Goal: Check status: Check status

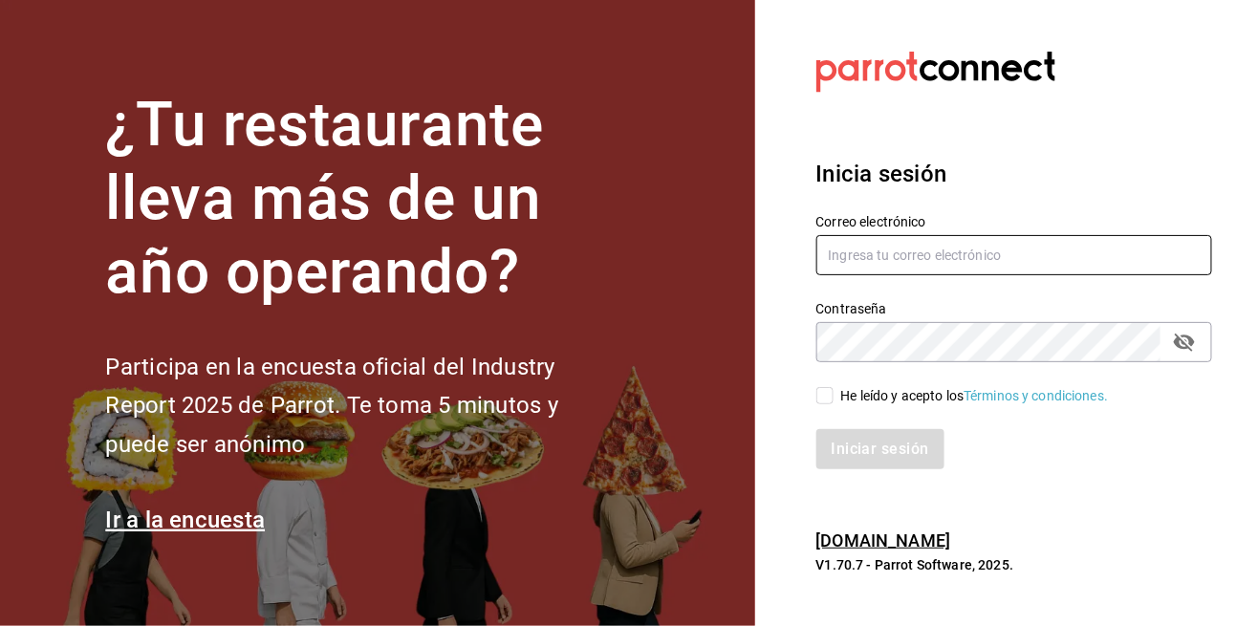
click at [847, 275] on input "text" at bounding box center [1014, 255] width 397 height 40
type input "[EMAIL_ADDRESS][DOMAIN_NAME]"
click at [824, 404] on input "He leído y acepto los Términos y condiciones." at bounding box center [824, 395] width 17 height 17
checkbox input "true"
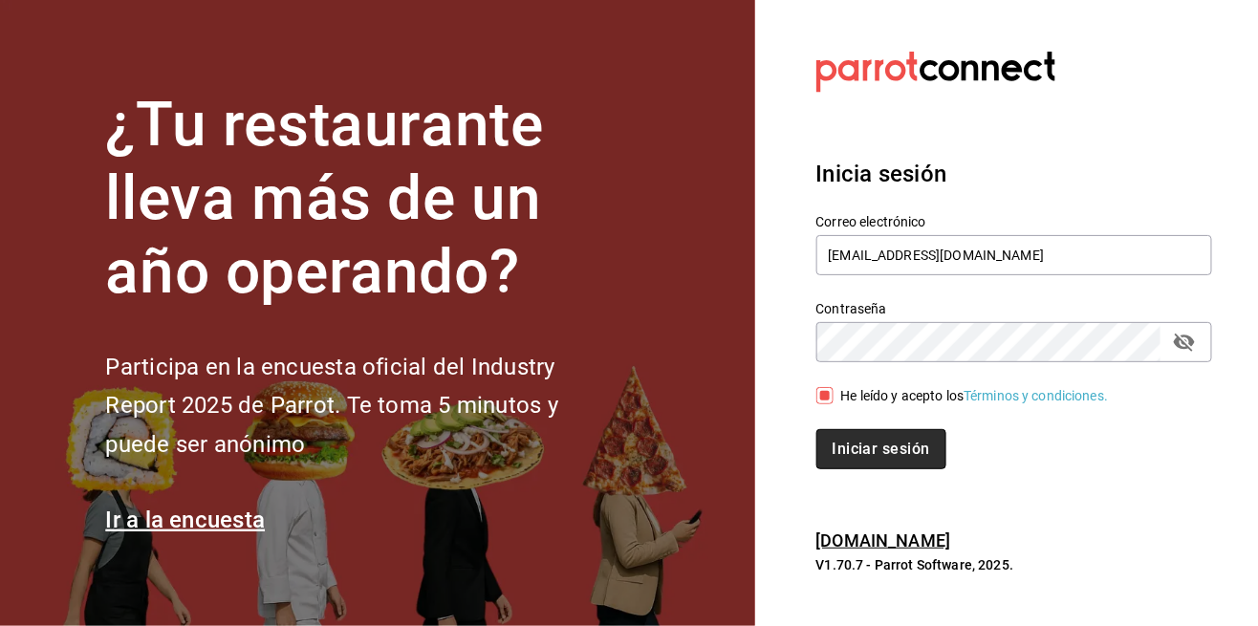
click at [840, 469] on button "Iniciar sesión" at bounding box center [881, 449] width 130 height 40
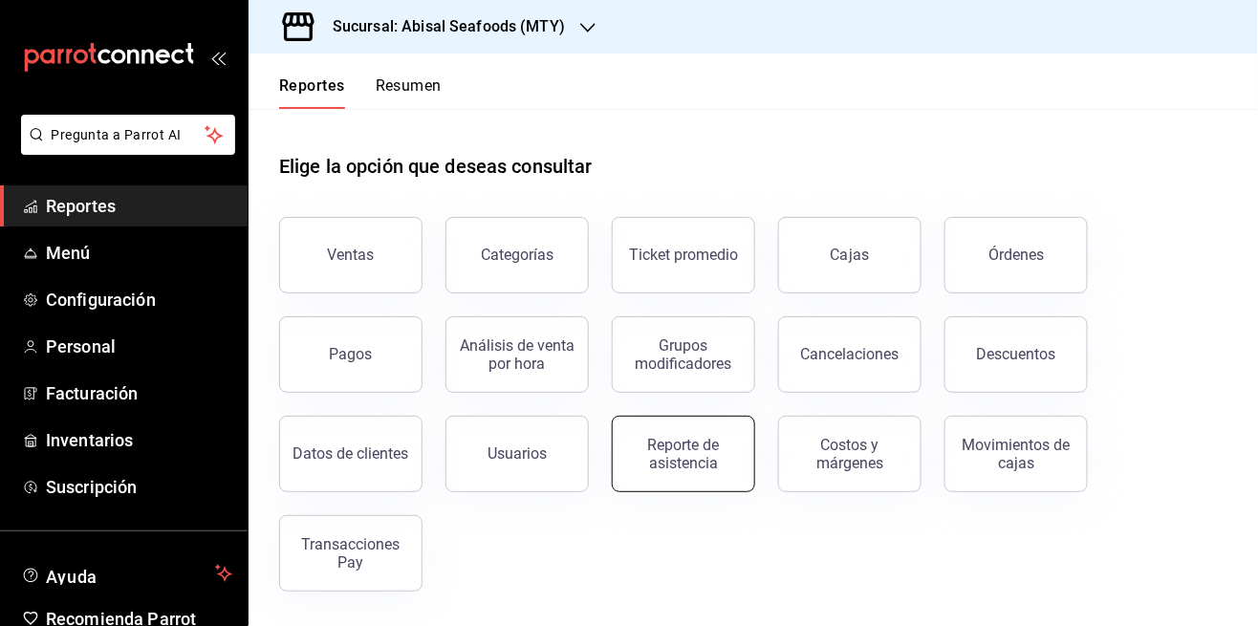
click at [682, 471] on button "Reporte de asistencia" at bounding box center [683, 454] width 143 height 76
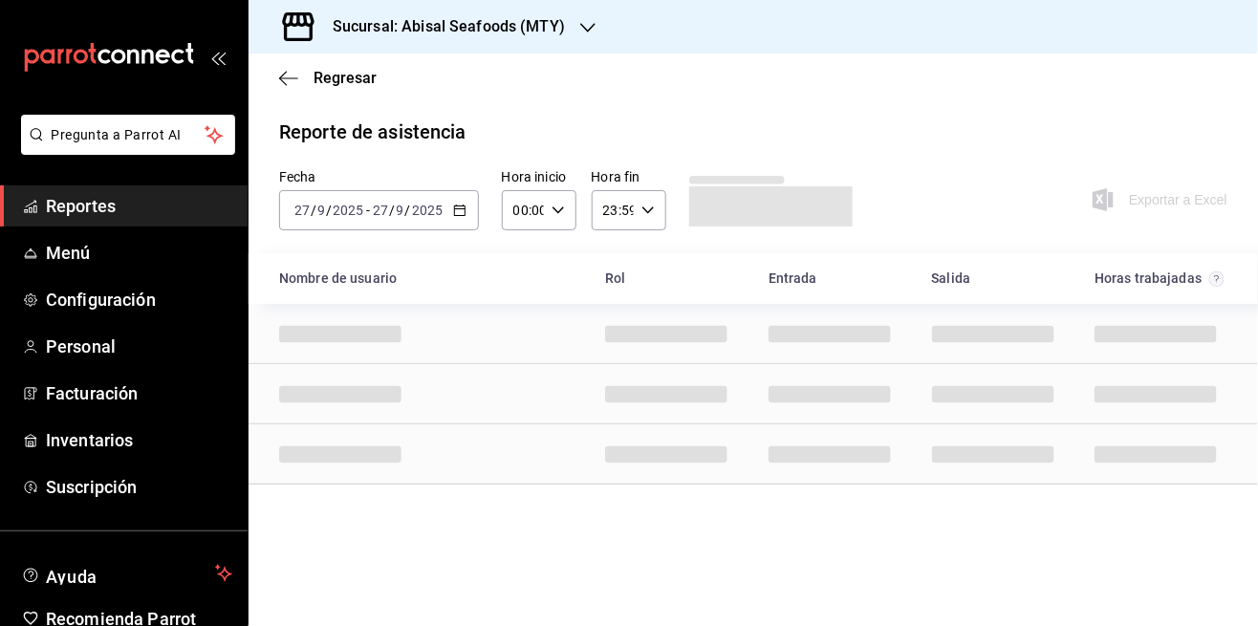
click at [456, 210] on icon "button" at bounding box center [459, 210] width 13 height 13
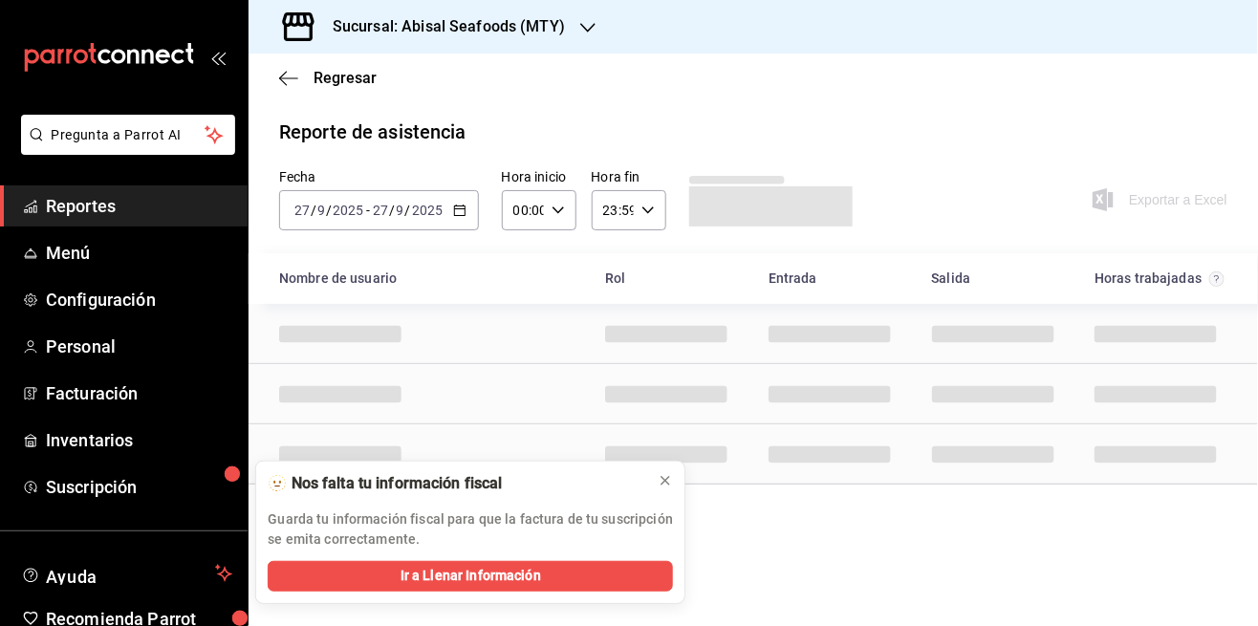
click at [460, 211] on icon "button" at bounding box center [459, 210] width 13 height 13
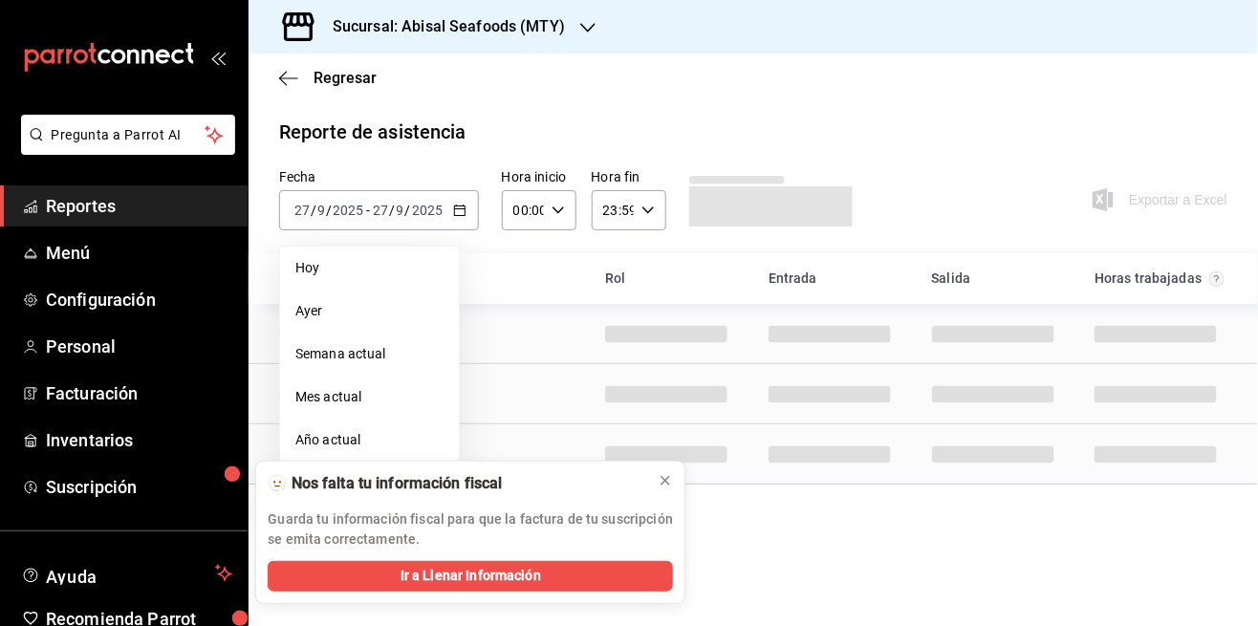
click at [693, 467] on div "Cell" at bounding box center [666, 454] width 153 height 44
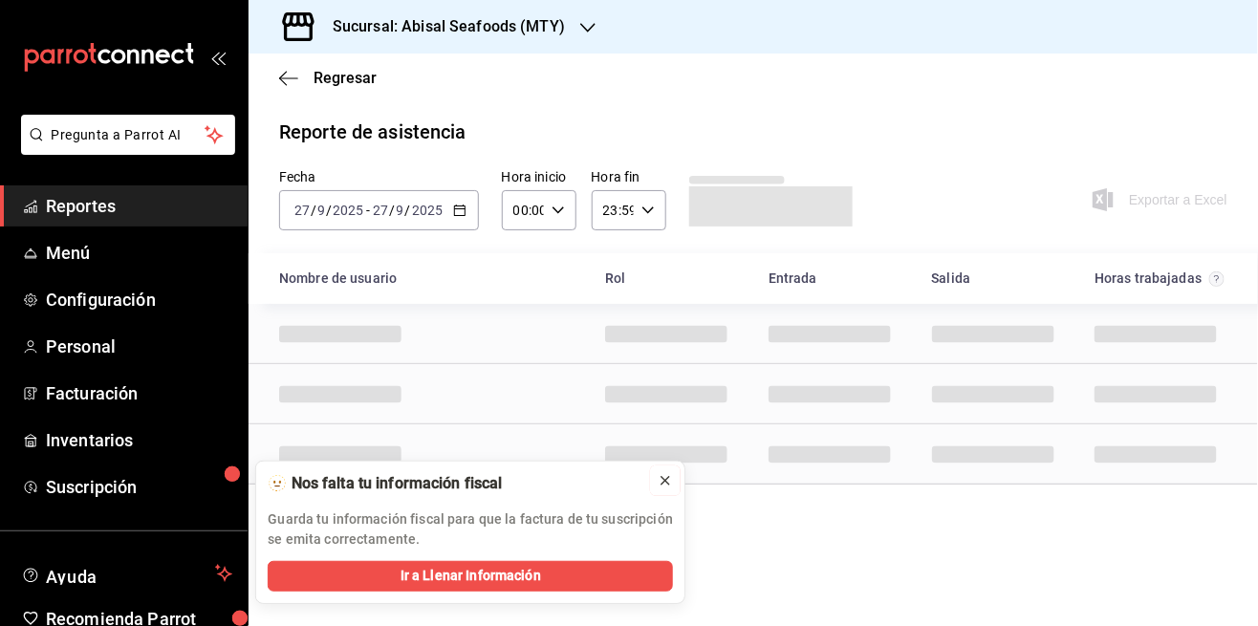
click at [671, 473] on icon at bounding box center [665, 480] width 15 height 15
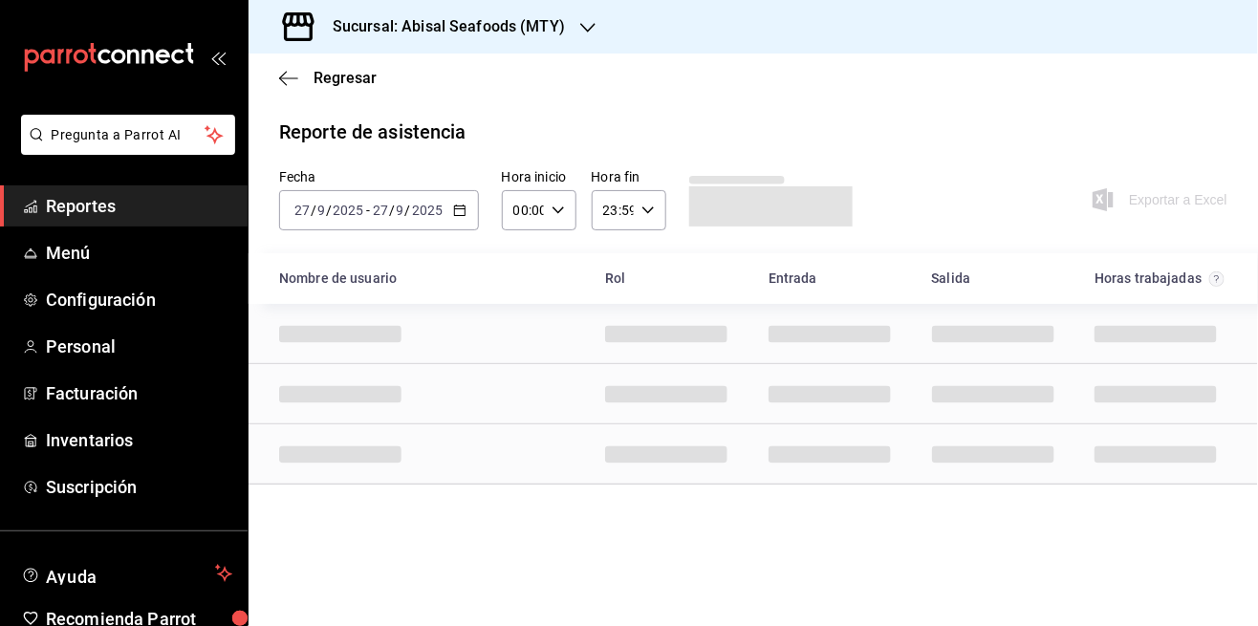
click at [472, 26] on h3 "Sucursal: Abisal Seafoods (MTY)" at bounding box center [441, 26] width 248 height 23
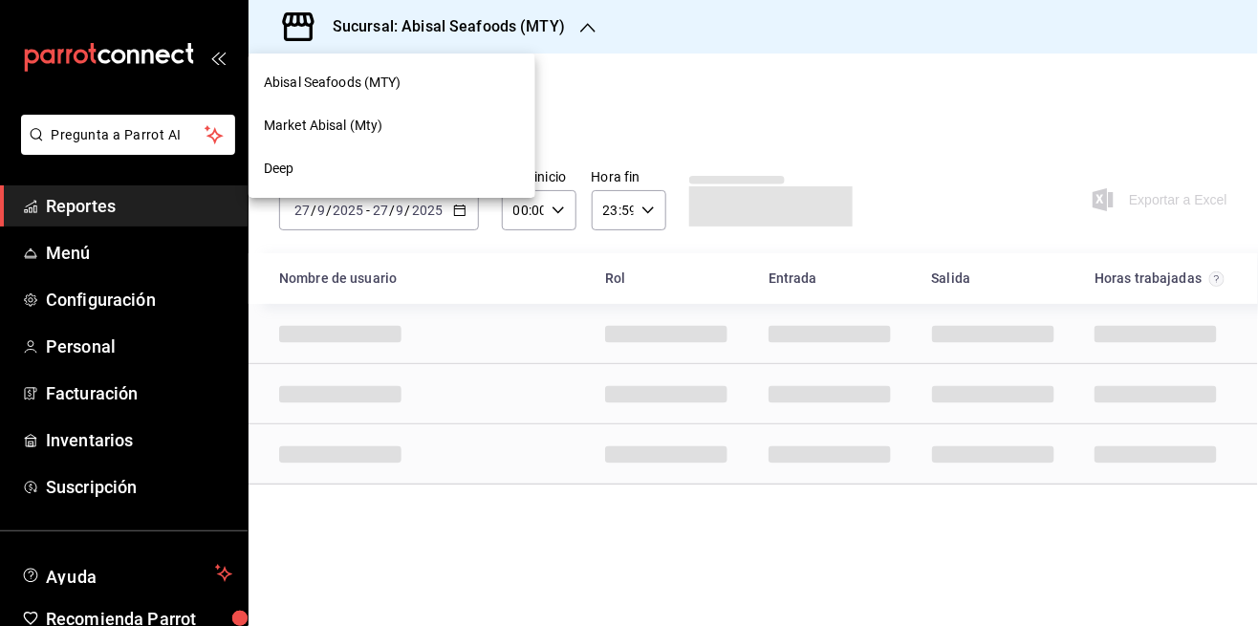
click at [299, 138] on div "Market Abisal (Mty)" at bounding box center [391, 125] width 287 height 43
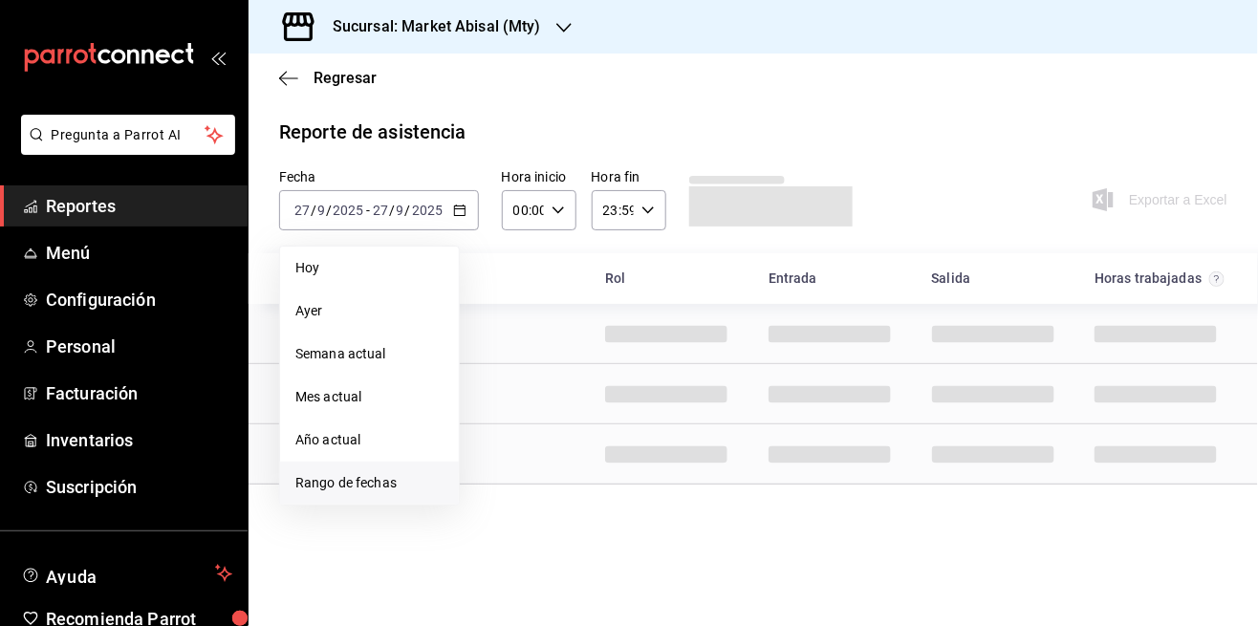
click at [367, 475] on span "Rango de fechas" at bounding box center [369, 483] width 148 height 20
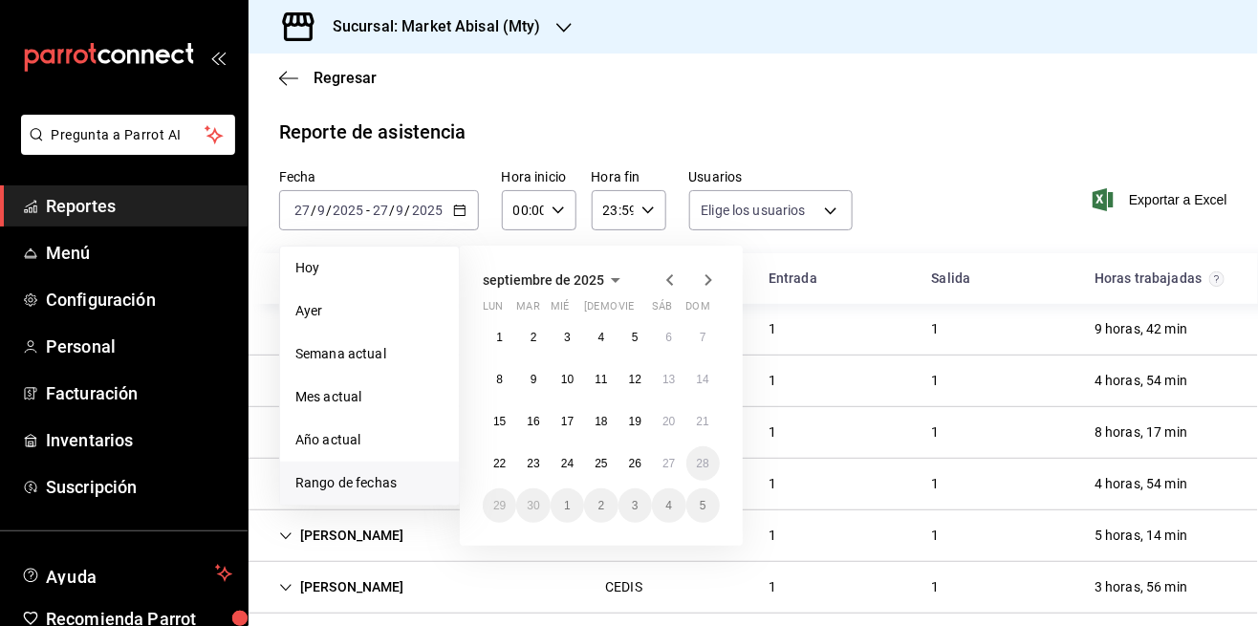
type input "306a98c0-6940-4e4e-933e-54fb4acd2f42,aba5c89c-da41-46ab-b552-a3a7bb8addf1,79cd7…"
click at [499, 464] on abbr "22" at bounding box center [499, 463] width 12 height 13
click at [666, 478] on button "27" at bounding box center [668, 463] width 33 height 34
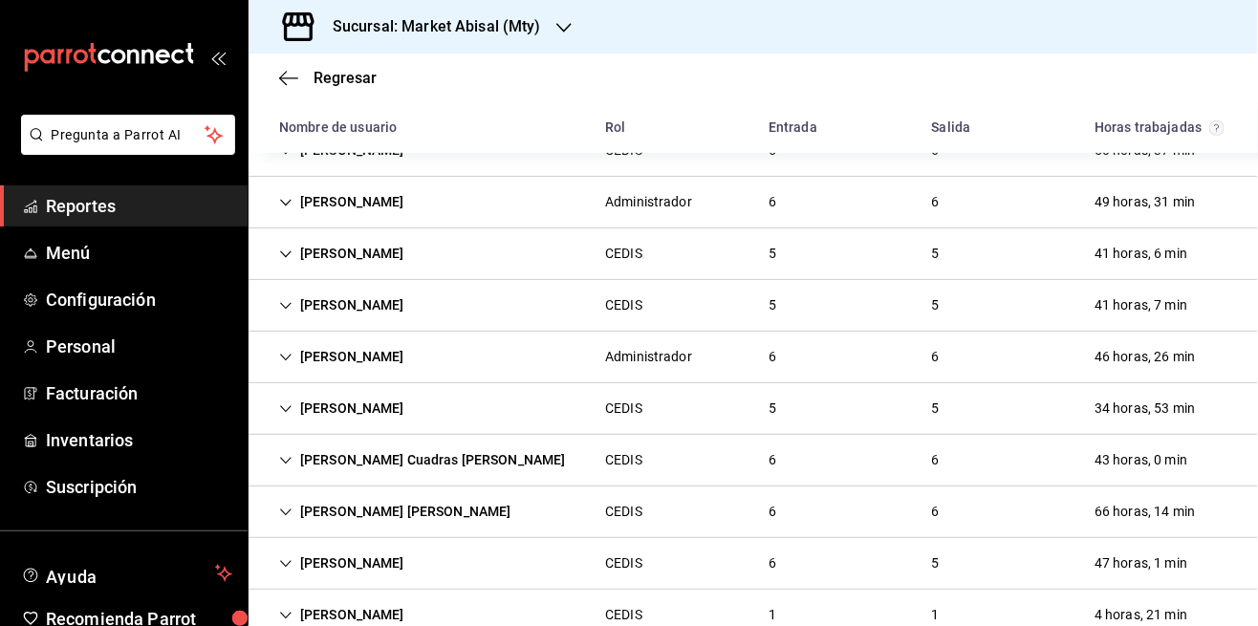
click at [1097, 567] on div "47 horas, 1 min" at bounding box center [1140, 563] width 123 height 35
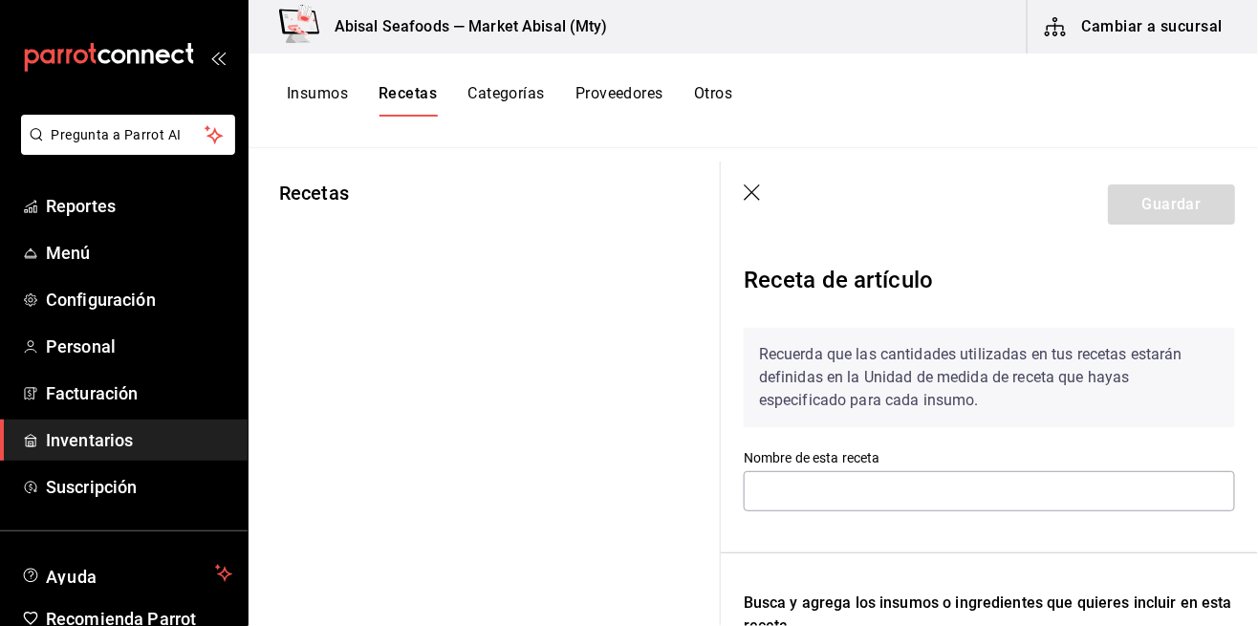
scroll to position [11, 0]
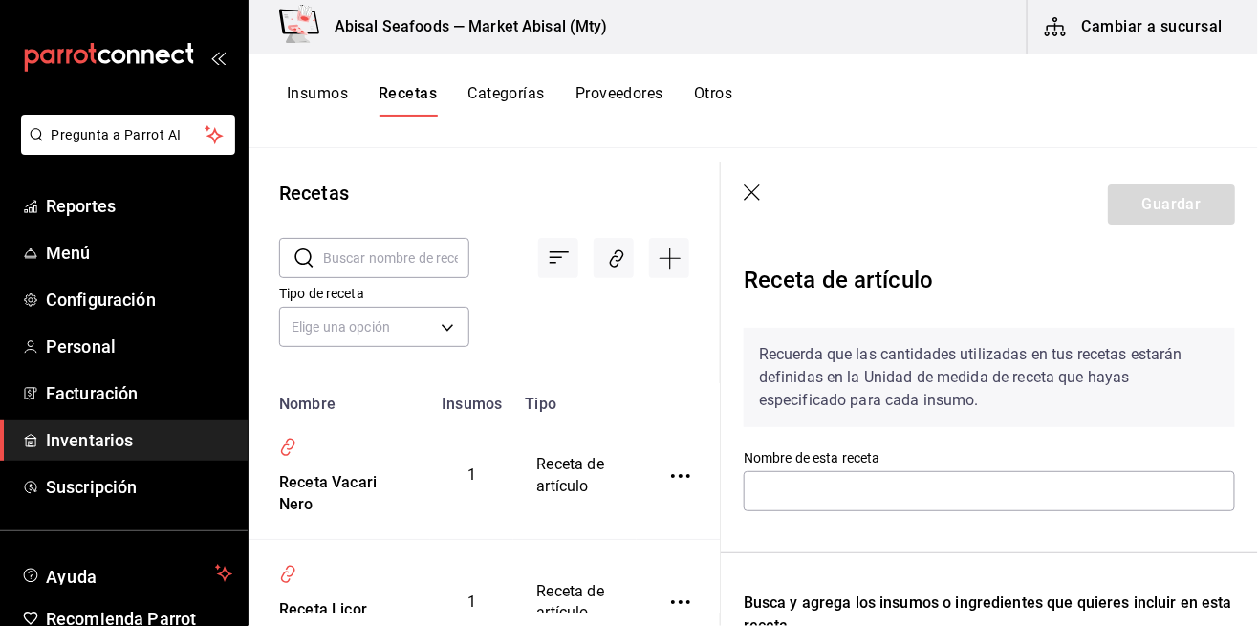
click at [746, 185] on icon "button" at bounding box center [753, 193] width 19 height 19
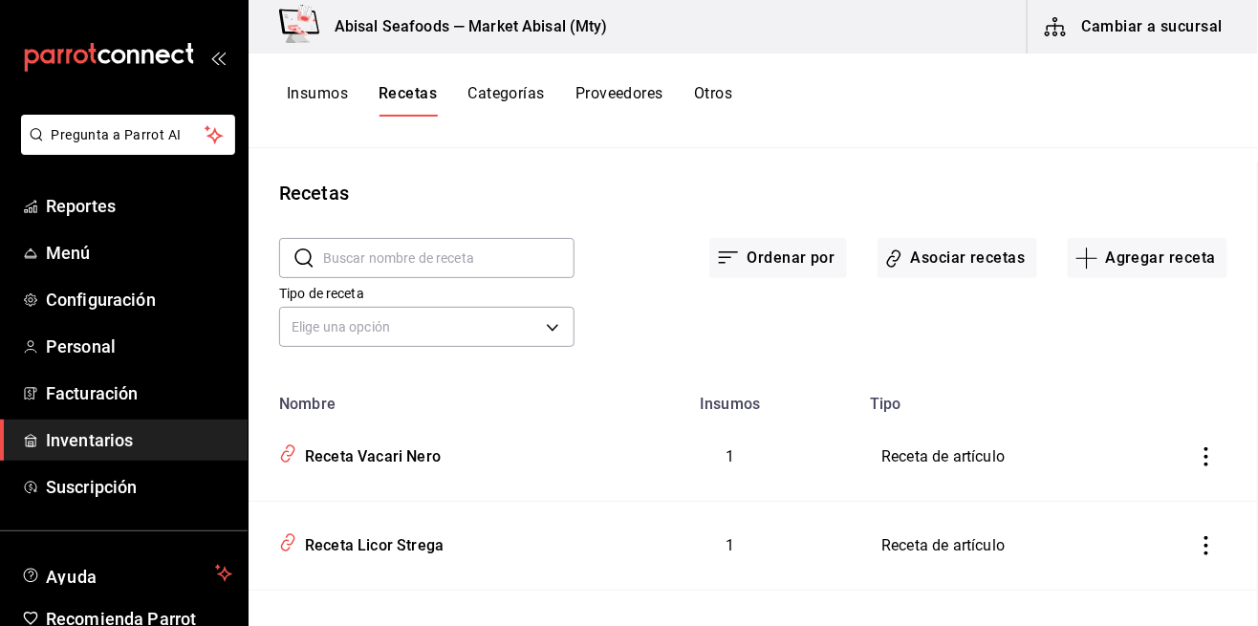
scroll to position [11, 0]
click at [34, 222] on link "Reportes" at bounding box center [124, 205] width 248 height 41
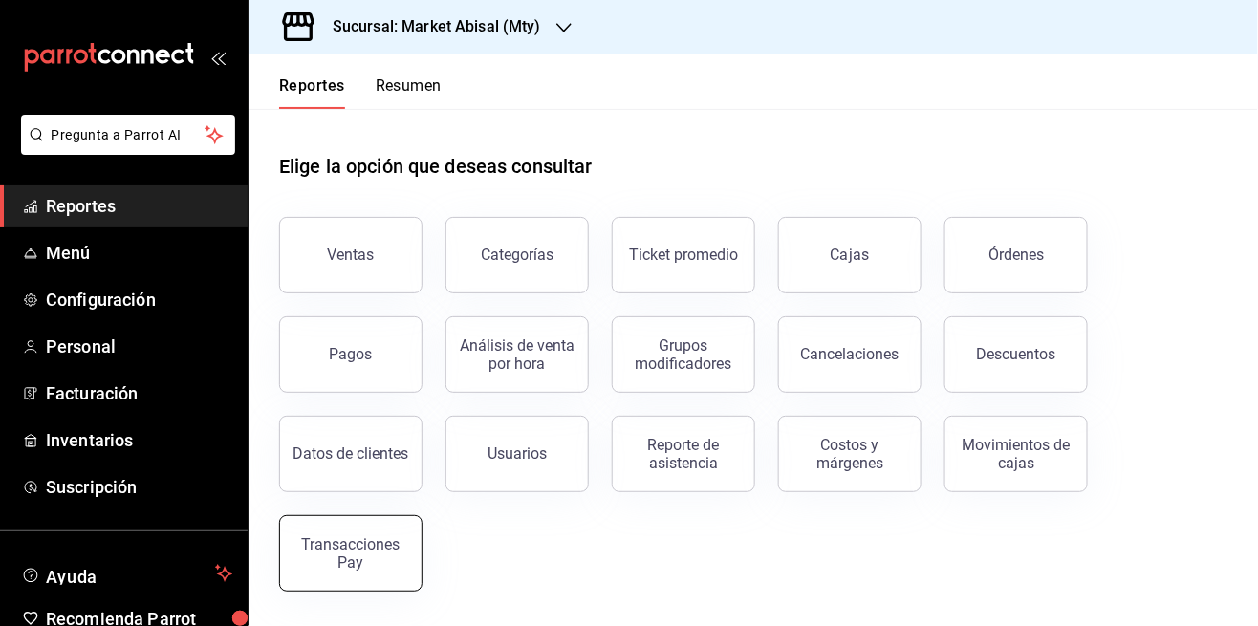
click at [371, 550] on div "Transacciones Pay" at bounding box center [350, 553] width 119 height 36
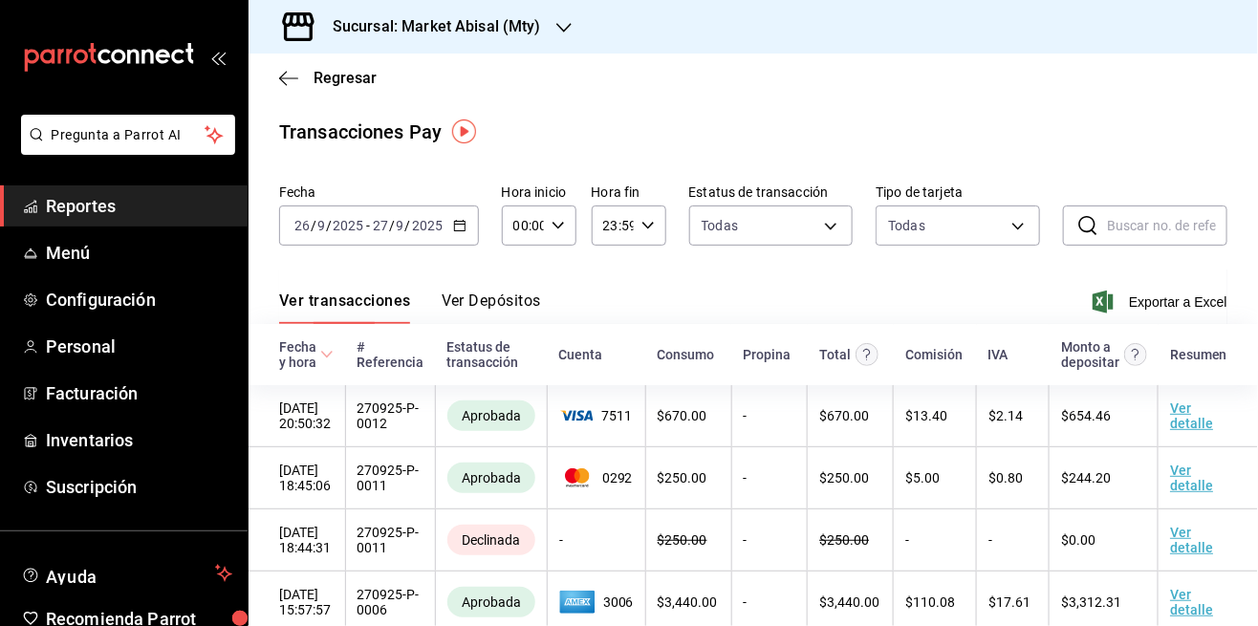
click at [455, 31] on h3 "Sucursal: Market Abisal (Mty)" at bounding box center [429, 26] width 224 height 23
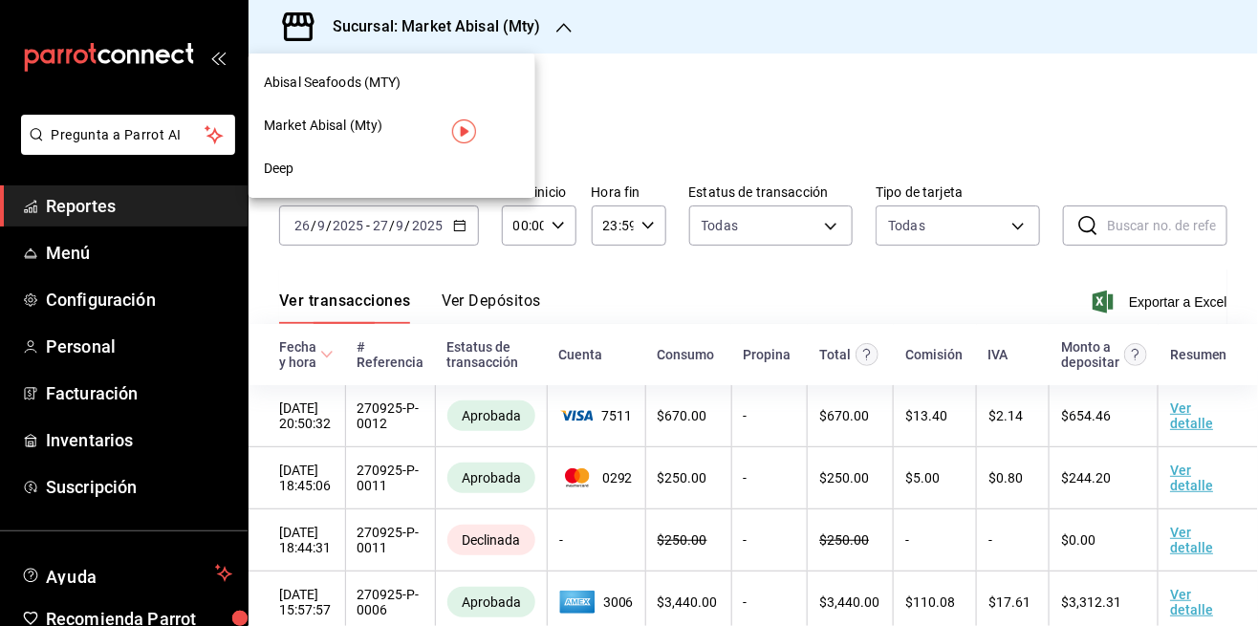
click at [329, 124] on span "Market Abisal (Mty)" at bounding box center [323, 126] width 119 height 20
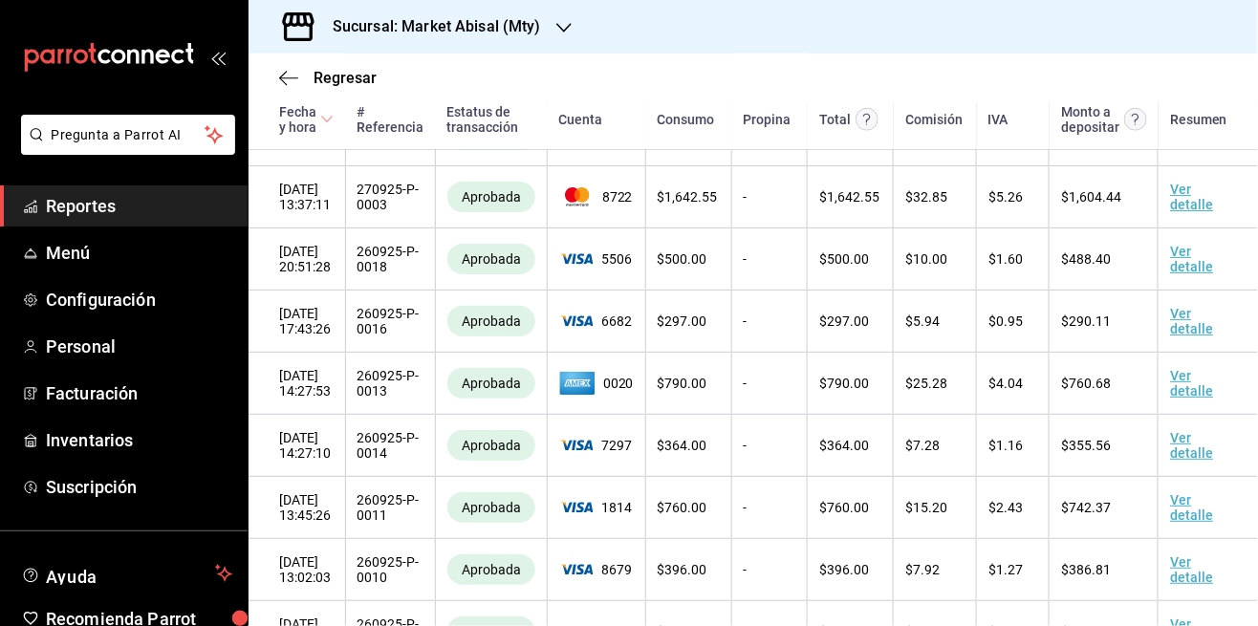
scroll to position [586, 0]
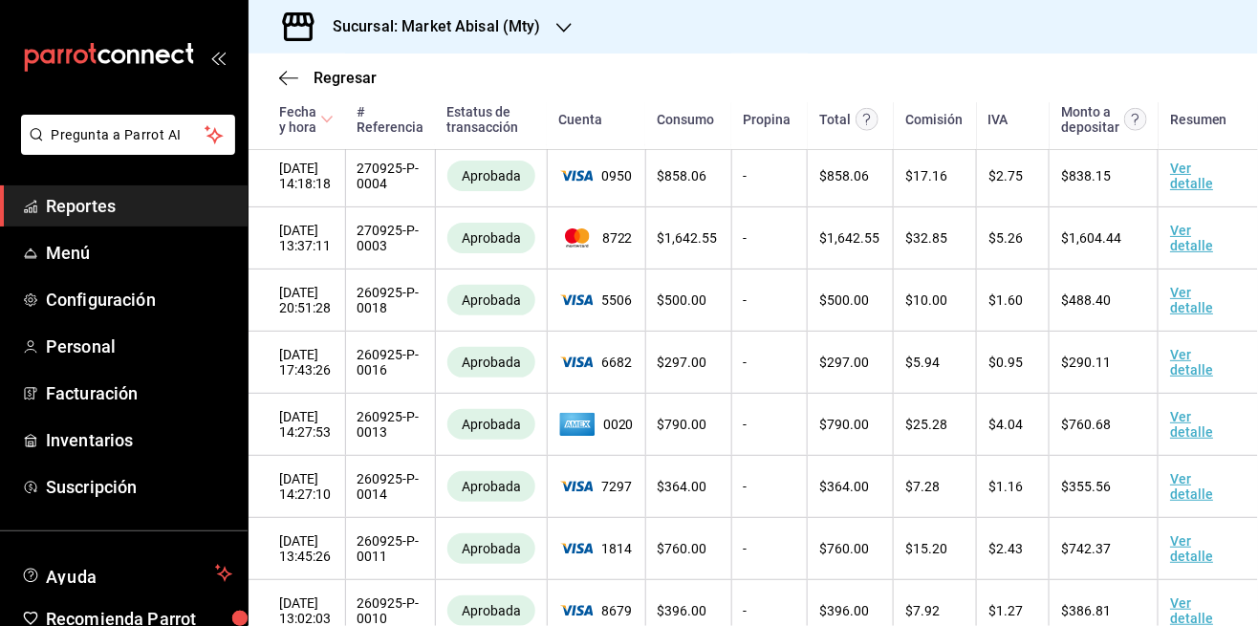
click at [514, 29] on h3 "Sucursal: Market Abisal (Mty)" at bounding box center [429, 26] width 224 height 23
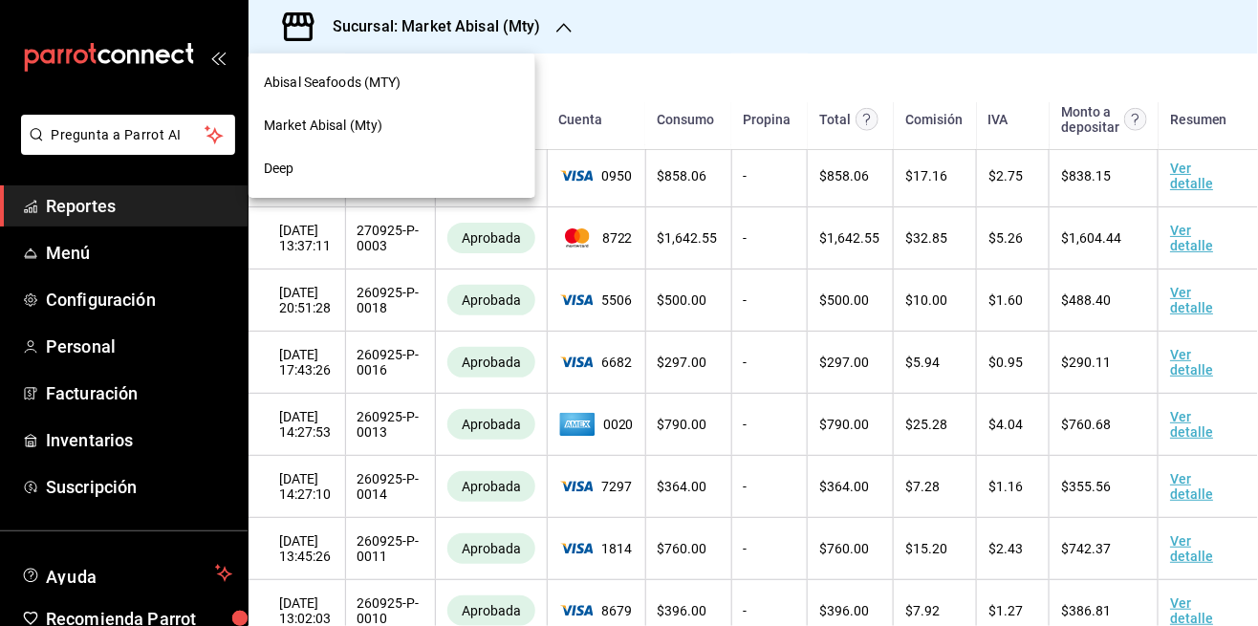
click at [369, 132] on span "Market Abisal (Mty)" at bounding box center [323, 126] width 119 height 20
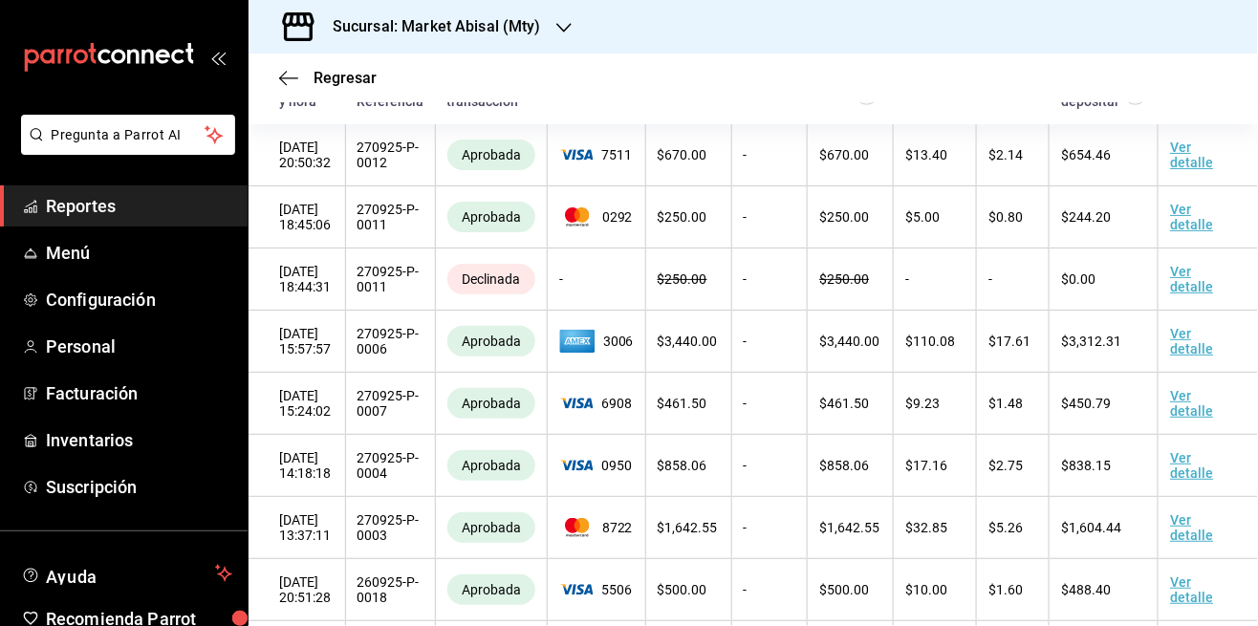
scroll to position [0, 0]
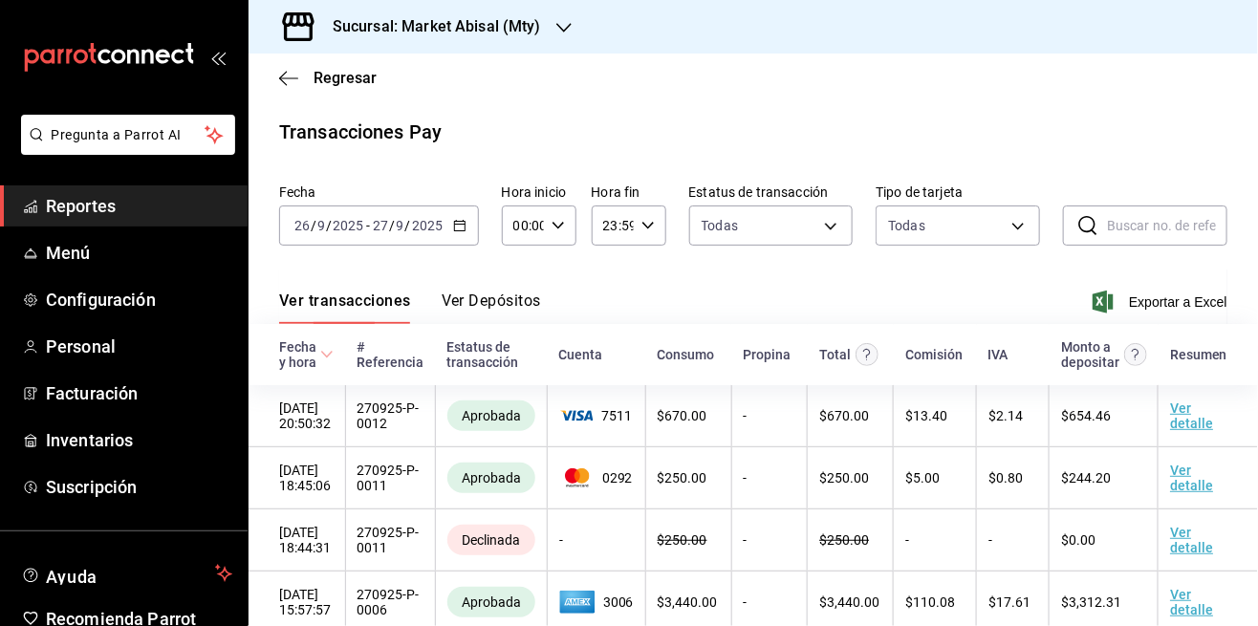
click at [461, 245] on div "[DATE] [DATE] - [DATE] [DATE]" at bounding box center [379, 225] width 200 height 40
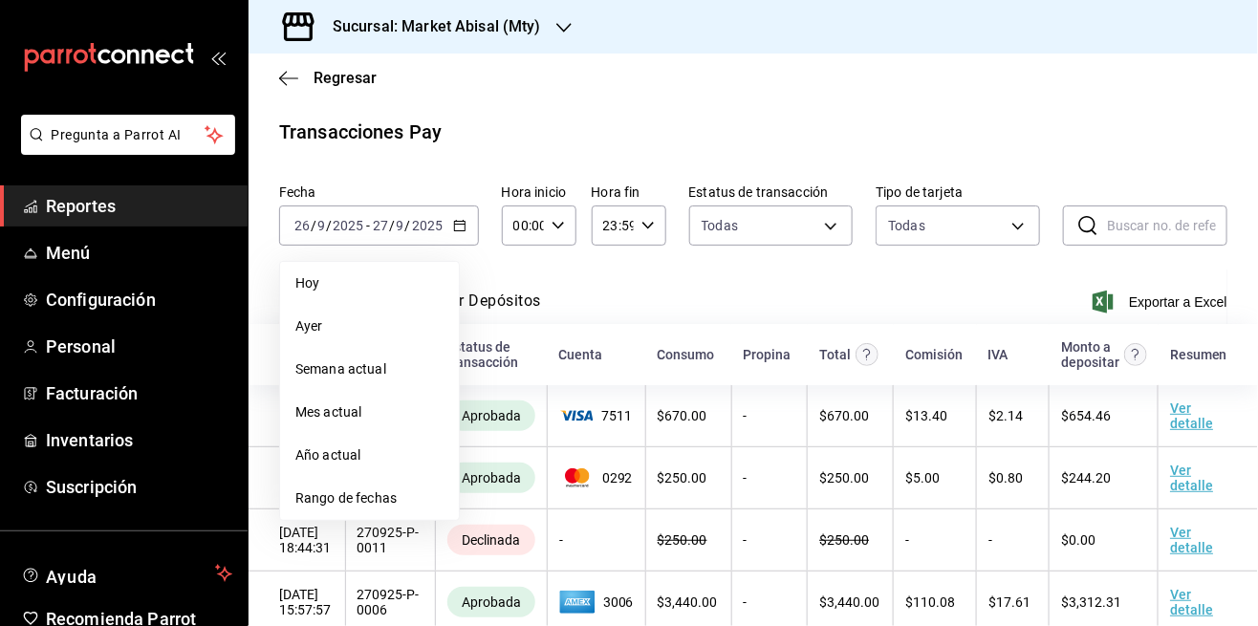
click at [424, 283] on span "Hoy" at bounding box center [369, 283] width 148 height 20
click at [380, 301] on button "Ver transacciones" at bounding box center [345, 307] width 132 height 32
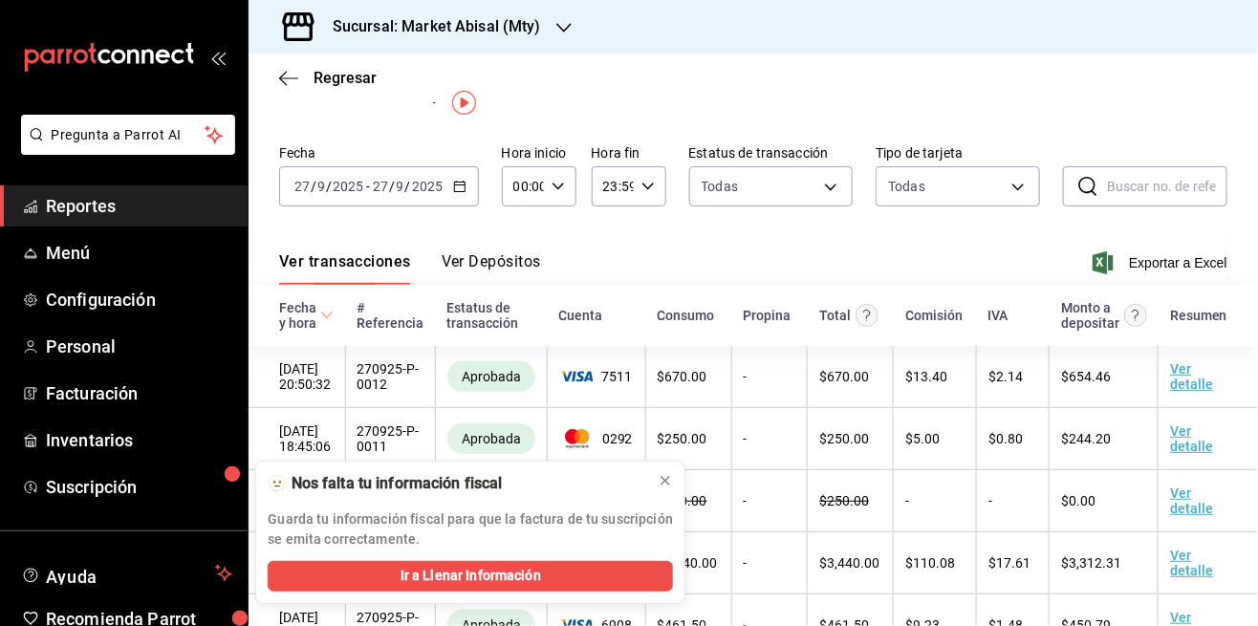
scroll to position [139, 0]
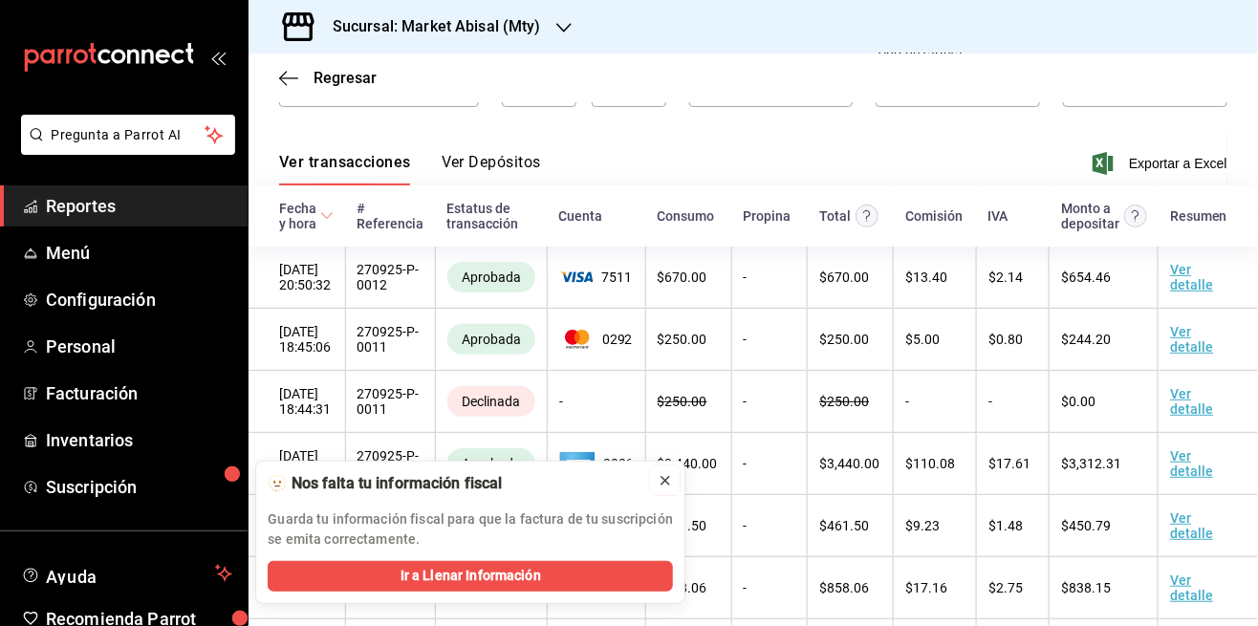
click at [663, 485] on icon at bounding box center [665, 480] width 15 height 15
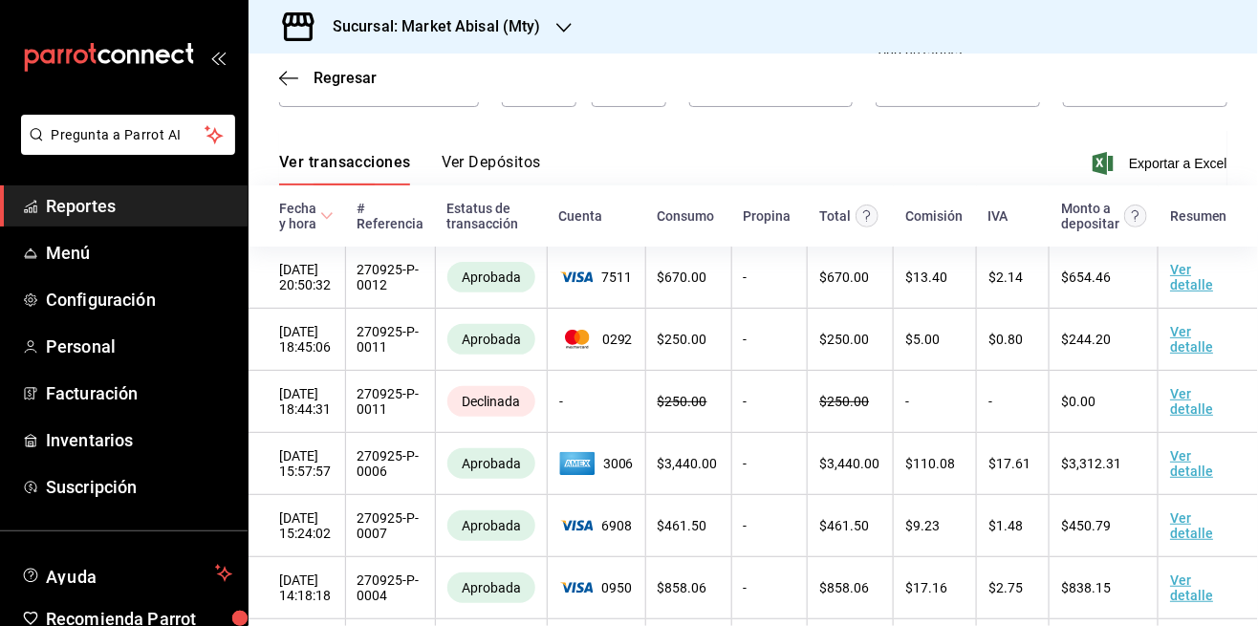
scroll to position [92, 0]
click at [164, 210] on span "Reportes" at bounding box center [139, 206] width 186 height 26
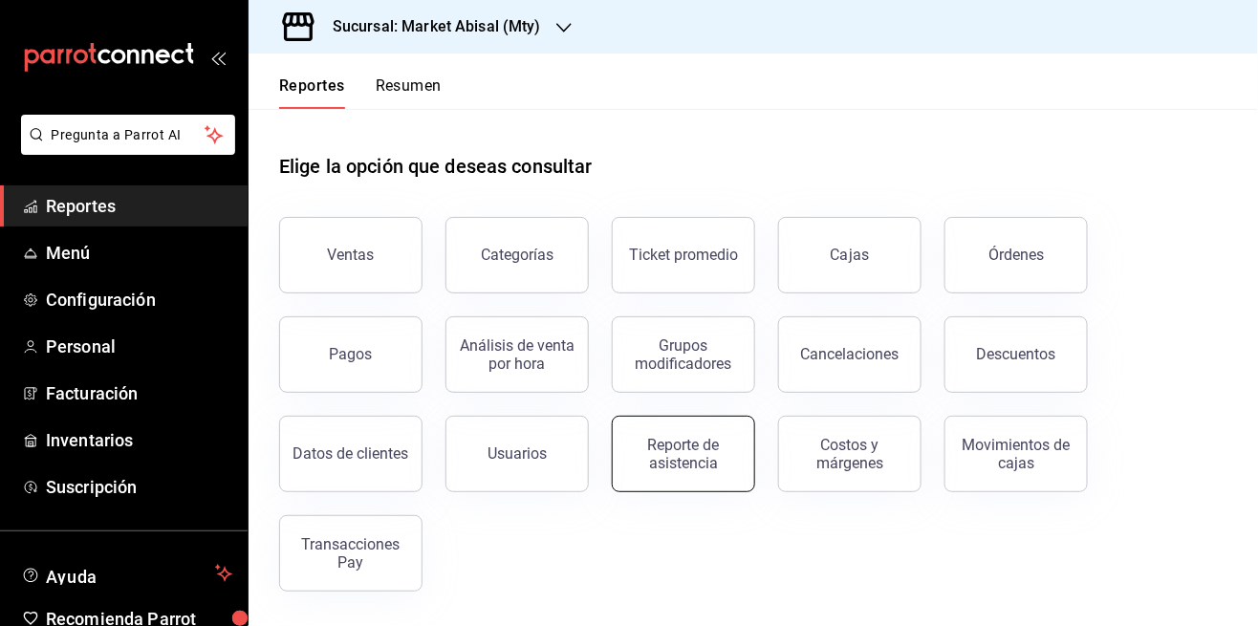
click at [692, 436] on div "Reporte de asistencia" at bounding box center [683, 454] width 119 height 36
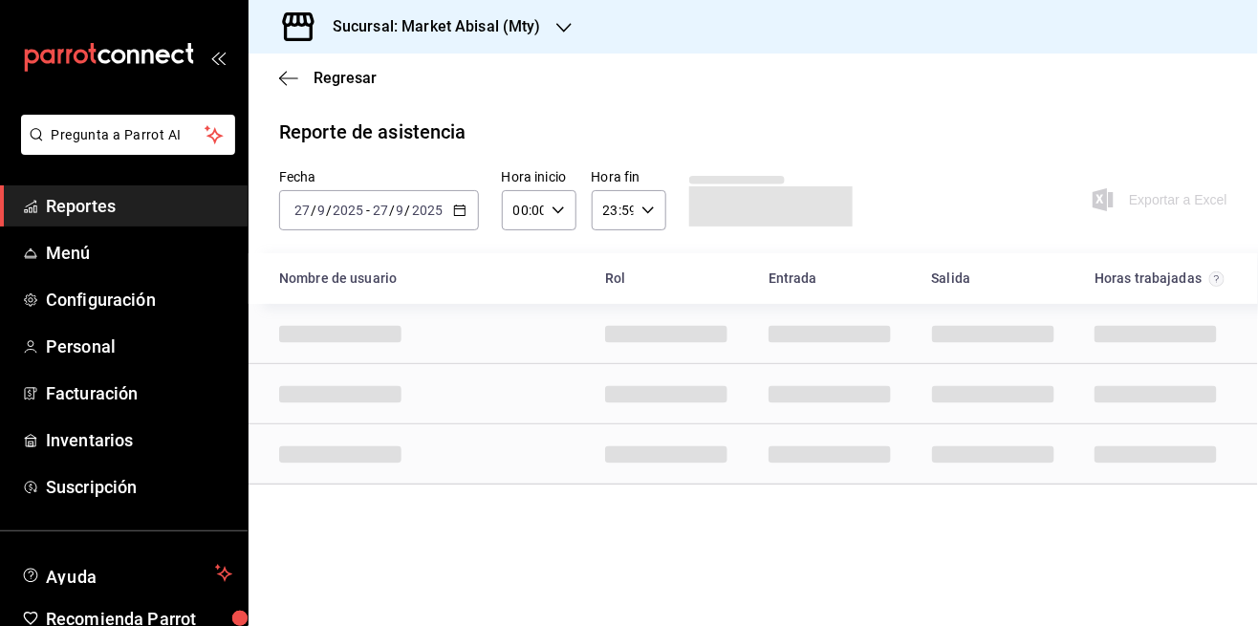
click at [456, 205] on \(Stroke\) "button" at bounding box center [456, 205] width 1 height 1
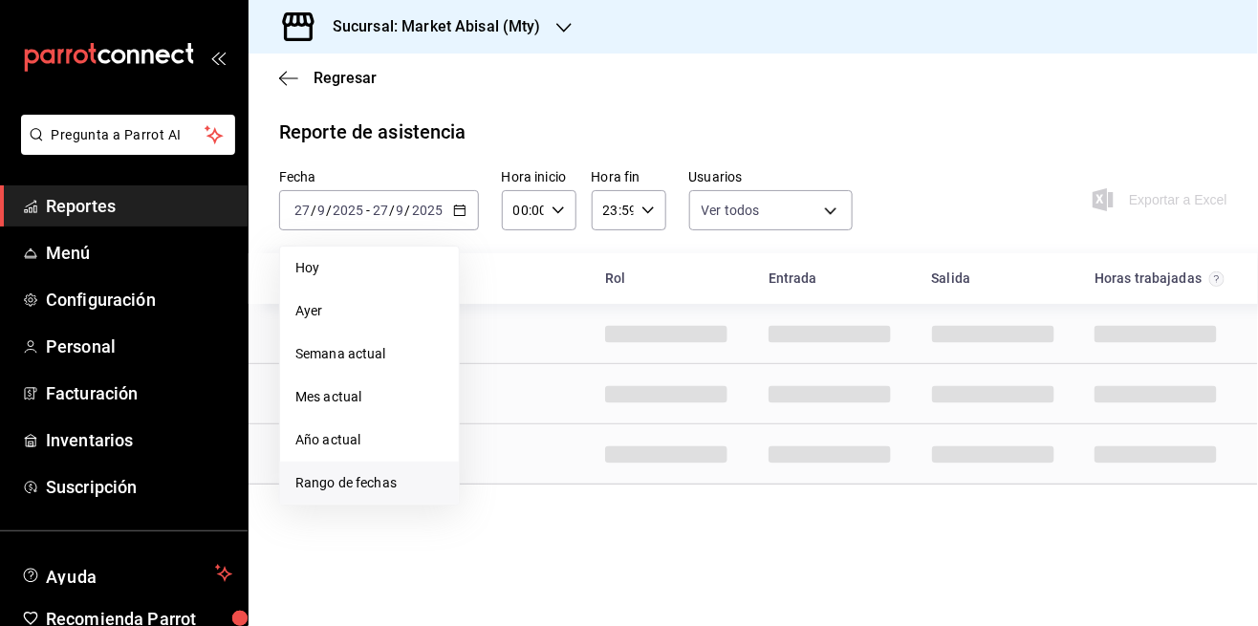
click at [411, 475] on span "Rango de fechas" at bounding box center [369, 483] width 148 height 20
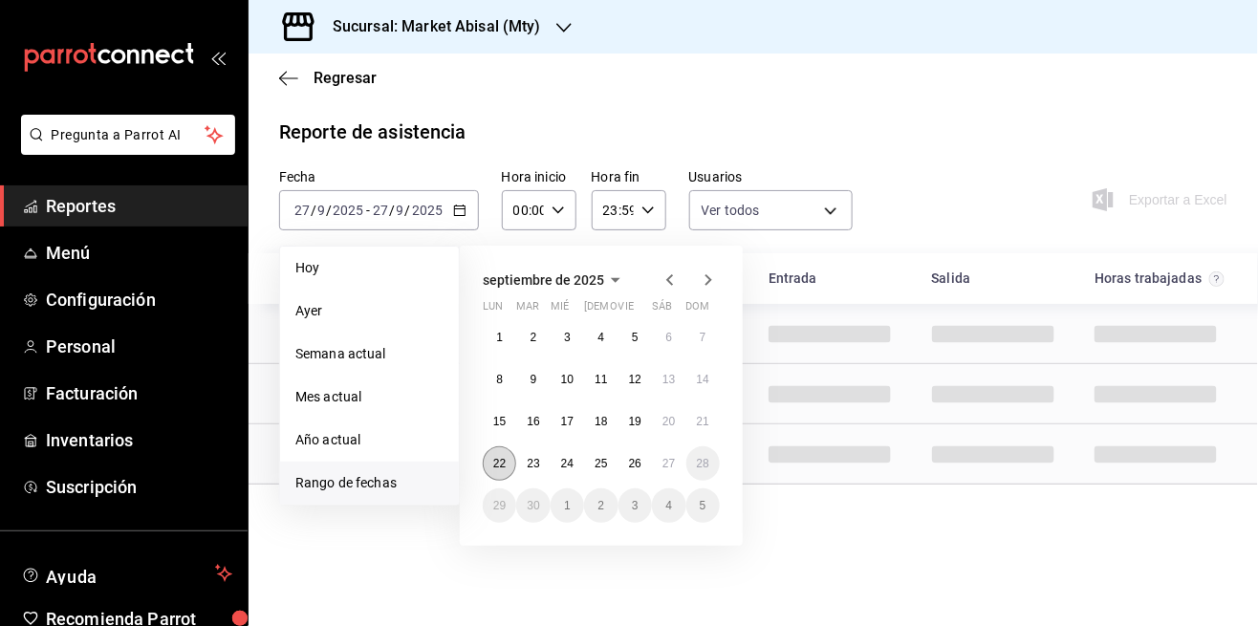
click at [508, 468] on button "22" at bounding box center [499, 463] width 33 height 34
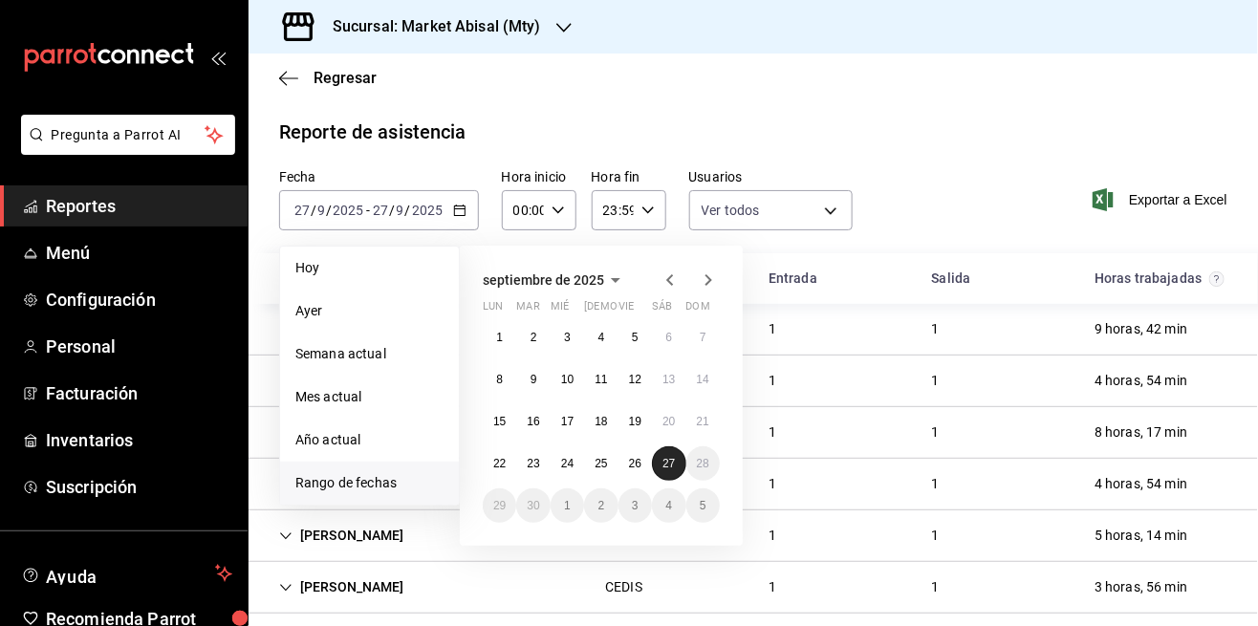
click at [674, 476] on button "27" at bounding box center [668, 463] width 33 height 34
click at [490, 467] on button "22" at bounding box center [499, 463] width 33 height 34
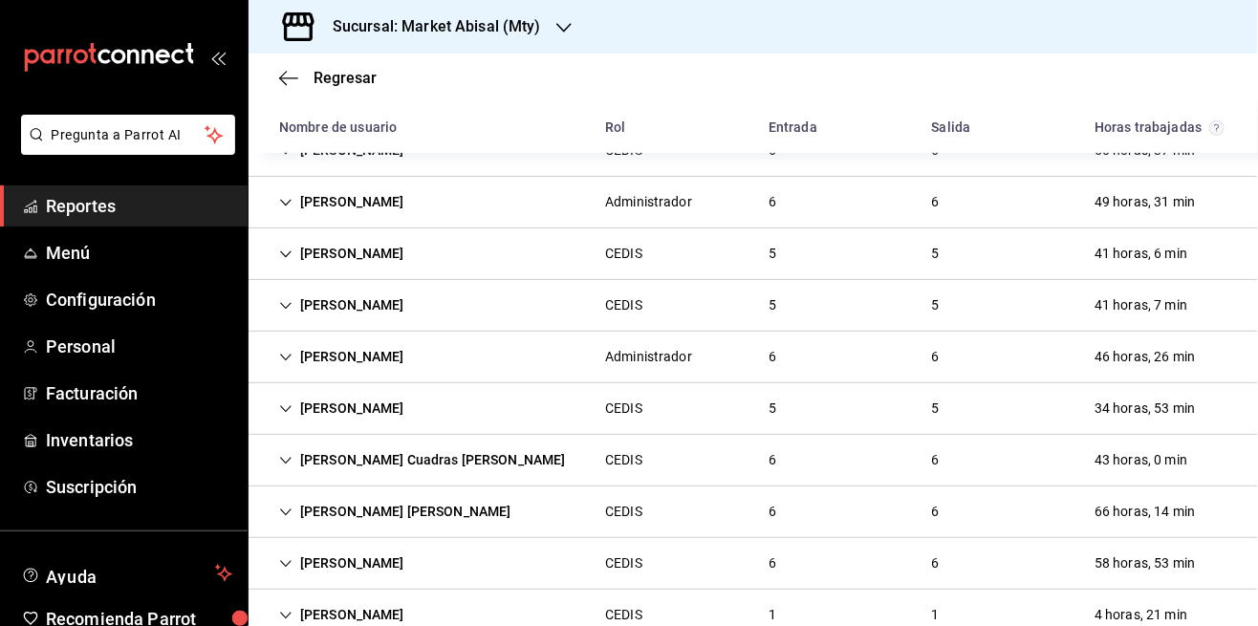
scroll to position [17, 0]
click at [1168, 552] on div "58 horas, 53 min" at bounding box center [1144, 563] width 131 height 35
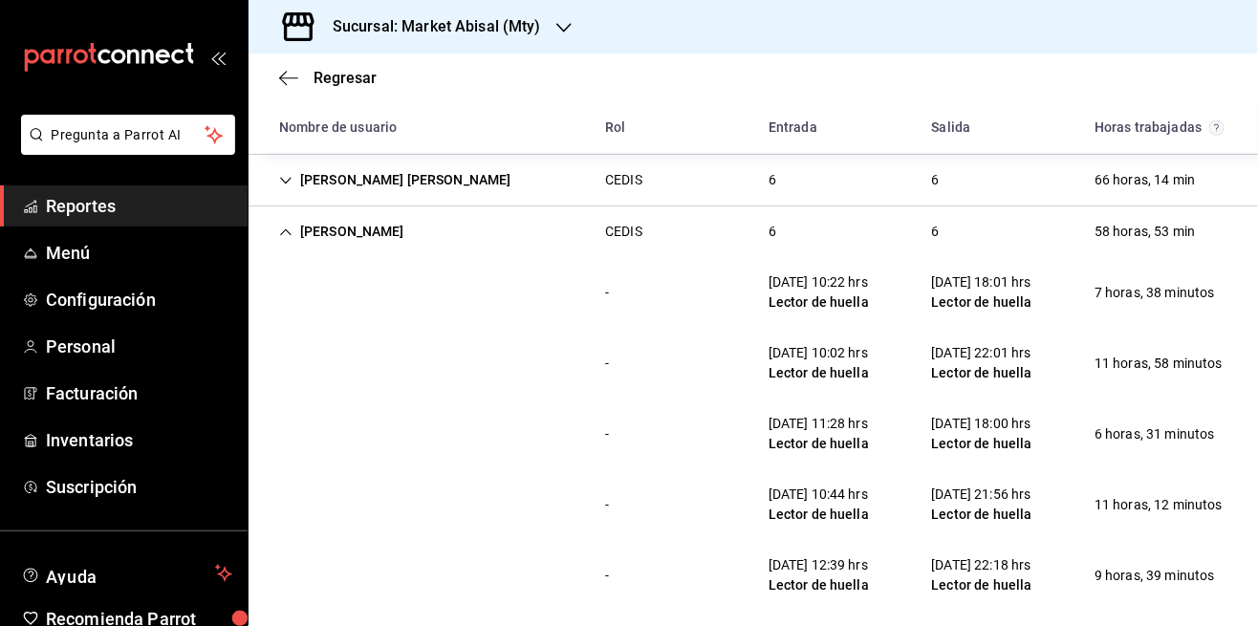
scroll to position [619, 0]
